Goal: Find specific page/section: Find specific page/section

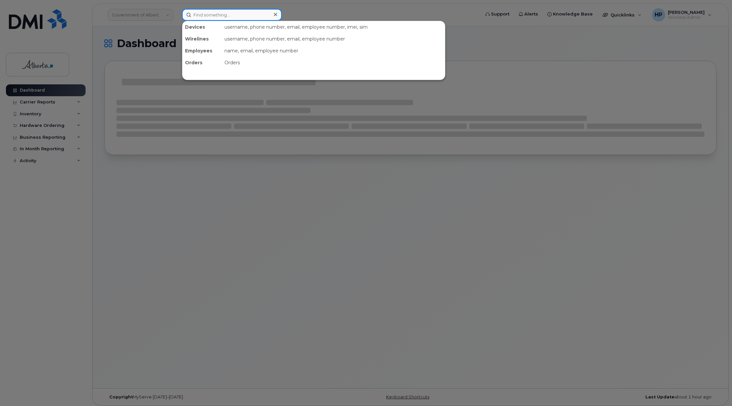
click at [217, 9] on input at bounding box center [232, 15] width 100 height 12
paste input "7807204680"
type input "7807204680"
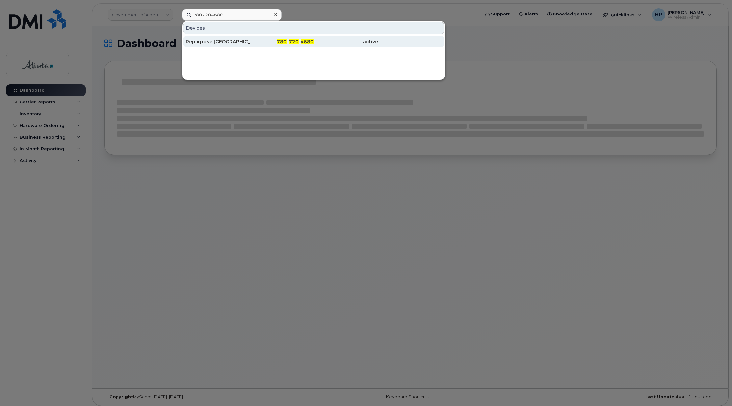
click at [231, 44] on div "Repurpose Edmonton" at bounding box center [218, 41] width 64 height 7
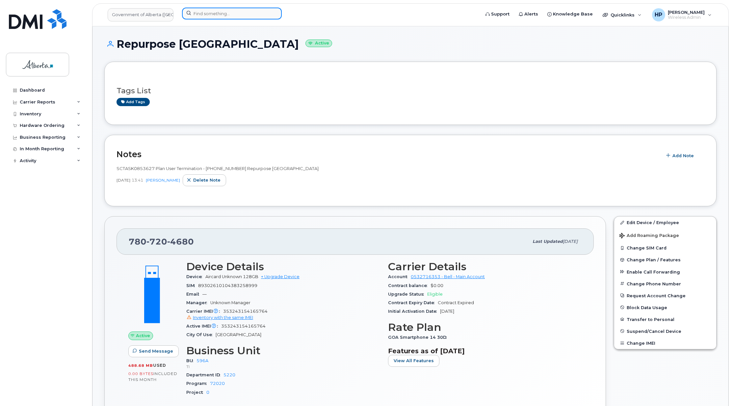
click at [202, 16] on input at bounding box center [232, 14] width 100 height 12
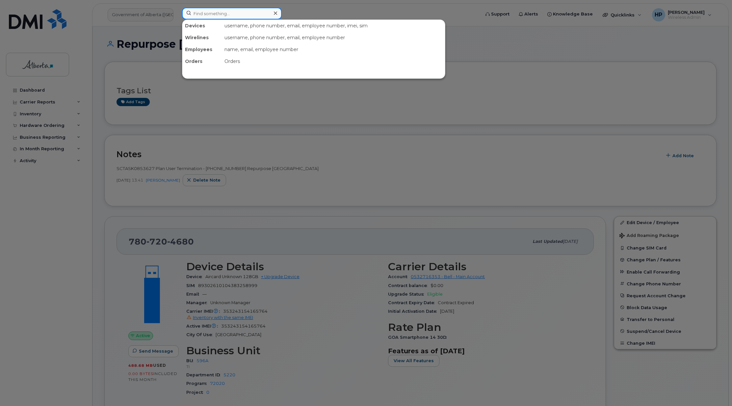
paste input "4033928892"
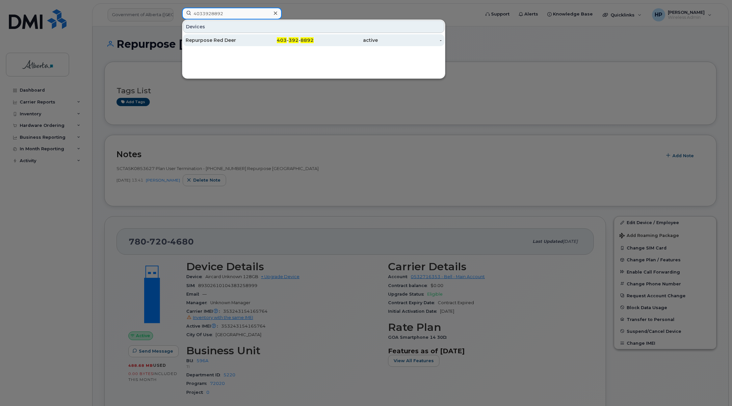
type input "4033928892"
click at [207, 39] on div "Repurpose Red Deer" at bounding box center [218, 40] width 64 height 7
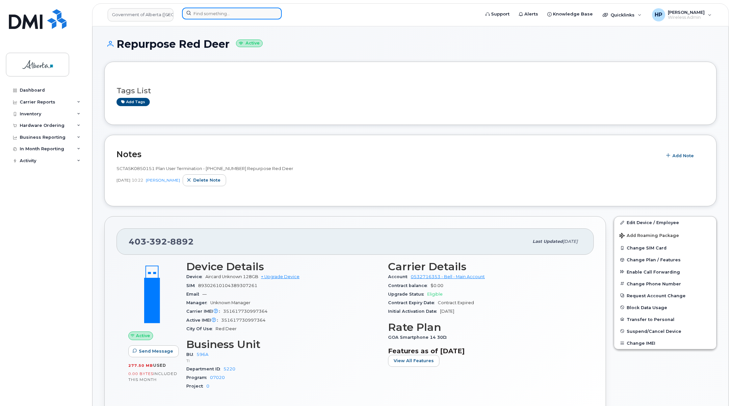
click at [204, 10] on input at bounding box center [232, 14] width 100 height 12
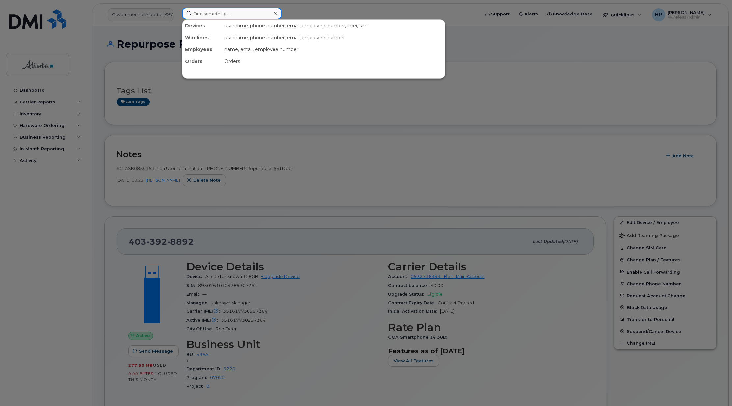
paste input "4038049754"
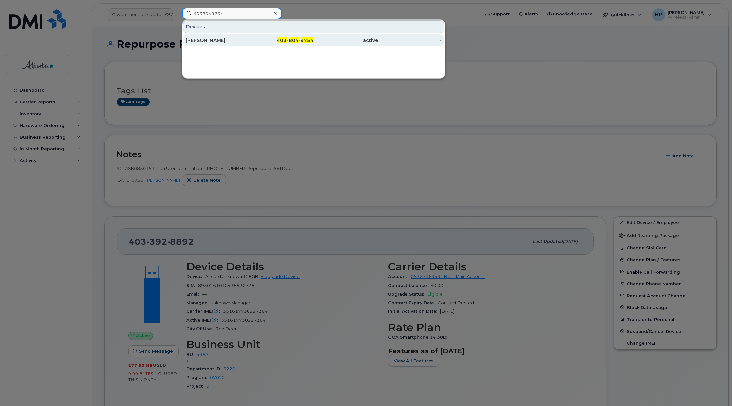
type input "4038049754"
click at [213, 41] on div "[PERSON_NAME]" at bounding box center [218, 40] width 64 height 7
